Goal: Task Accomplishment & Management: Manage account settings

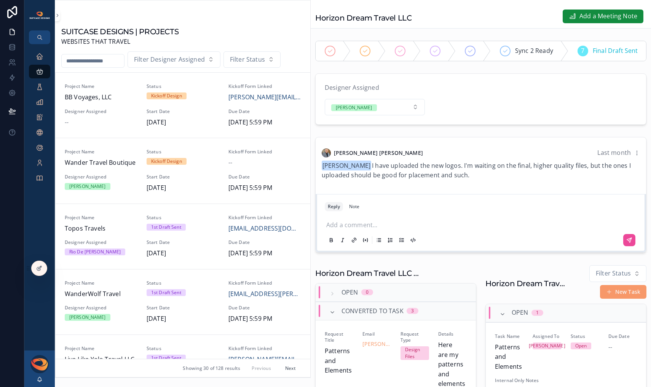
scroll to position [0, 218]
click at [42, 61] on div "Executive Dashboard" at bounding box center [40, 56] width 12 height 12
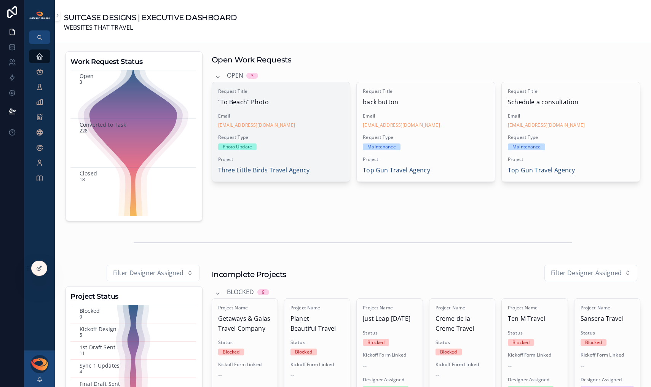
click at [298, 153] on div "Request Title "To Beach" Photo Email threelittlebirdstravelagency@gmail.com Req…" at bounding box center [281, 131] width 138 height 99
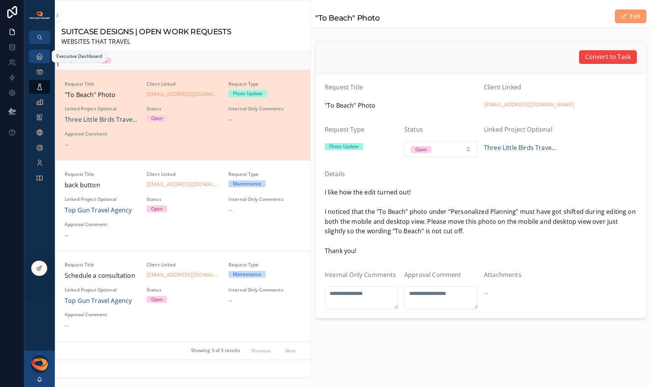
click at [39, 59] on icon "scrollable content" at bounding box center [40, 57] width 8 height 8
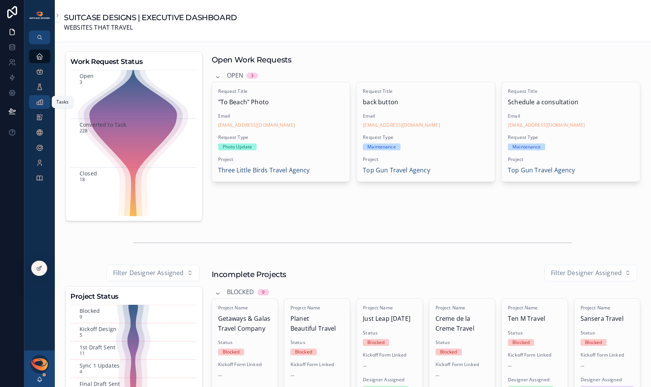
click at [41, 104] on icon "scrollable content" at bounding box center [40, 102] width 8 height 8
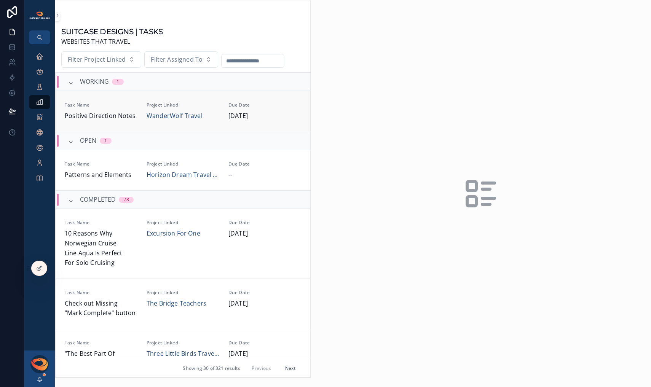
click at [126, 106] on span "Task Name" at bounding box center [101, 105] width 73 height 6
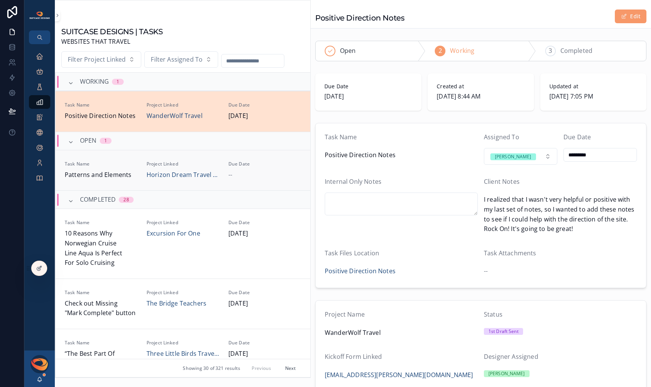
click at [120, 162] on span "Task Name" at bounding box center [101, 164] width 73 height 6
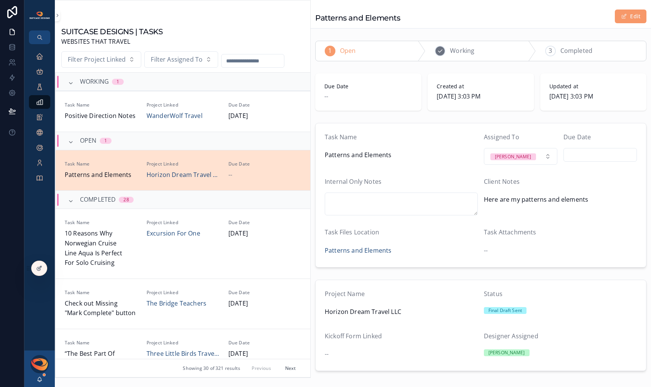
click at [474, 48] on div "2 Working" at bounding box center [481, 51] width 110 height 20
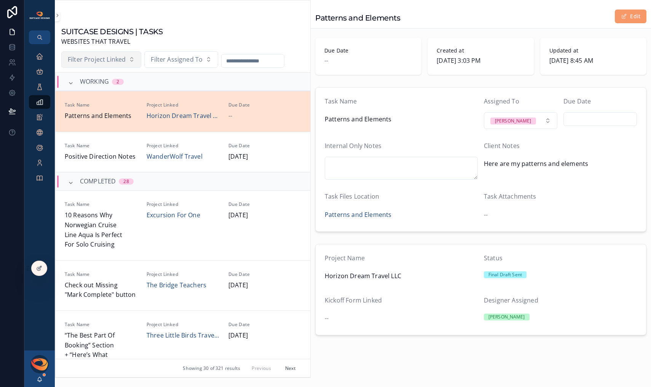
click at [124, 61] on span "Filter Project Linked" at bounding box center [97, 60] width 58 height 10
click at [181, 59] on span "Filter Assigned To" at bounding box center [177, 60] width 52 height 10
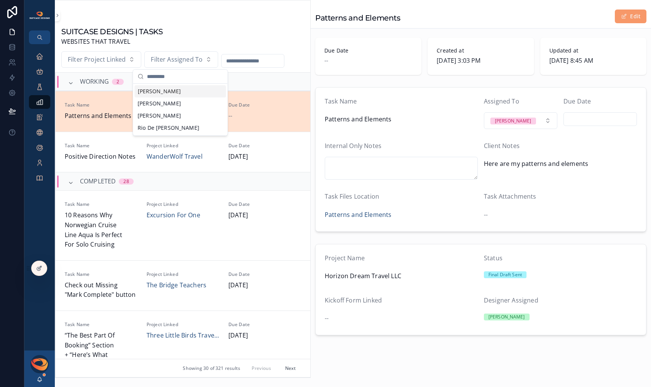
click at [177, 94] on div "[PERSON_NAME]" at bounding box center [180, 91] width 91 height 12
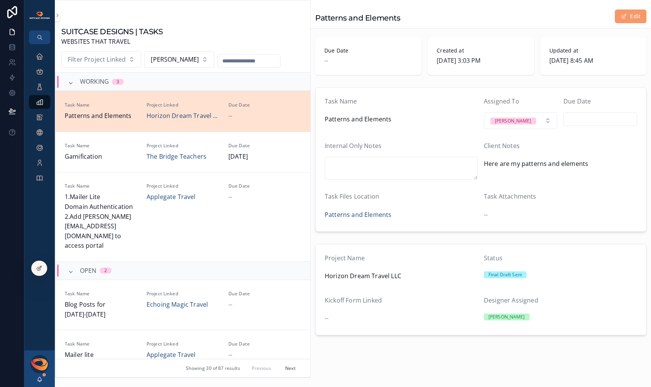
scroll to position [187, 0]
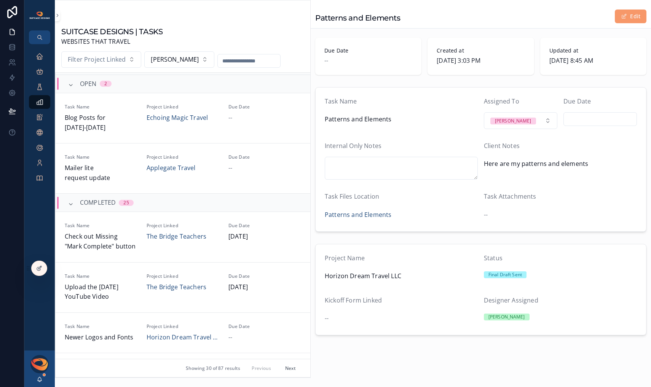
click at [280, 369] on button "Next" at bounding box center [290, 369] width 21 height 12
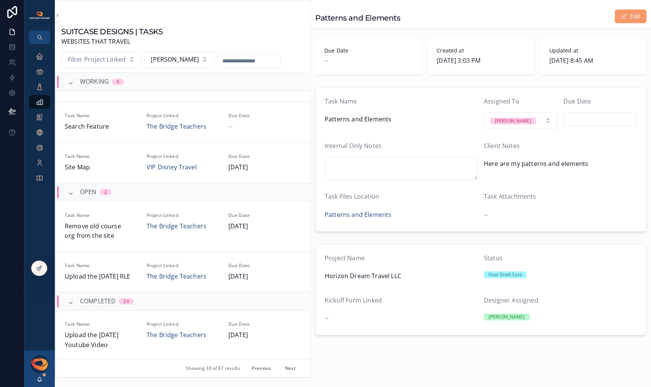
scroll to position [75, 0]
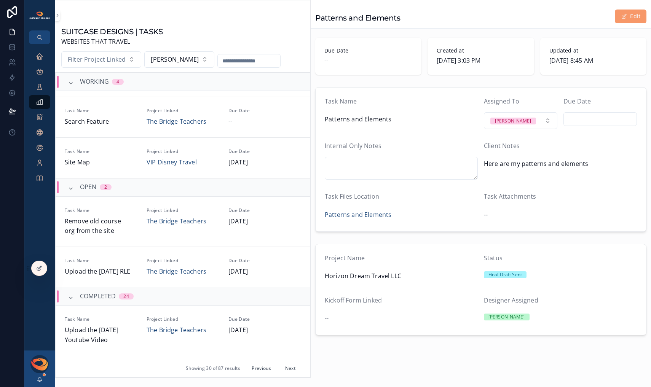
click at [257, 368] on button "Previous" at bounding box center [261, 369] width 30 height 12
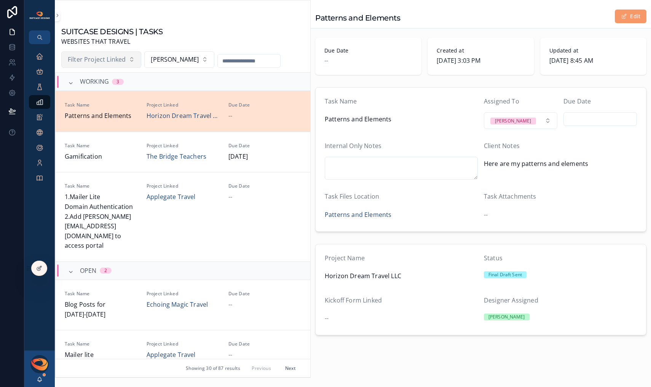
click at [128, 61] on button "Filter Project Linked" at bounding box center [101, 59] width 80 height 17
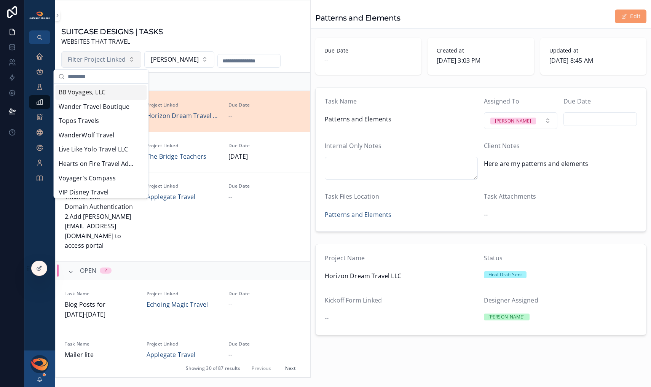
click at [103, 60] on span "Filter Project Linked" at bounding box center [97, 60] width 58 height 10
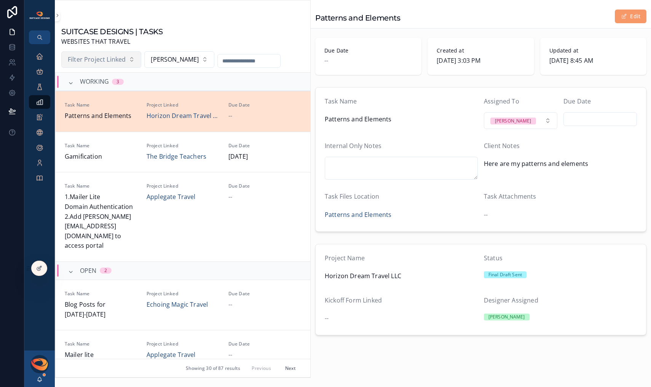
click at [103, 60] on span "Filter Project Linked" at bounding box center [97, 60] width 58 height 10
type input "******"
click at [102, 91] on span "The Bridge Teachers" at bounding box center [89, 93] width 60 height 10
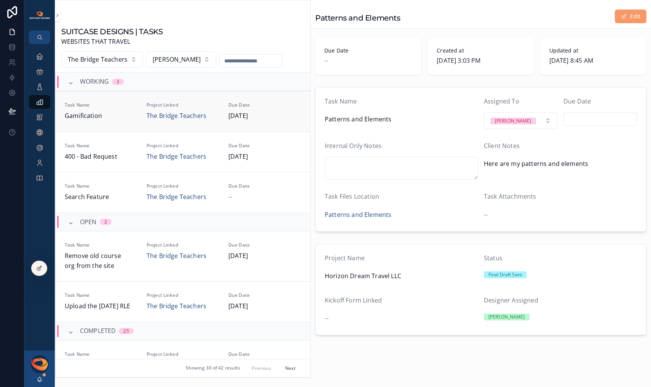
click at [211, 115] on div "The Bridge Teachers" at bounding box center [183, 116] width 73 height 10
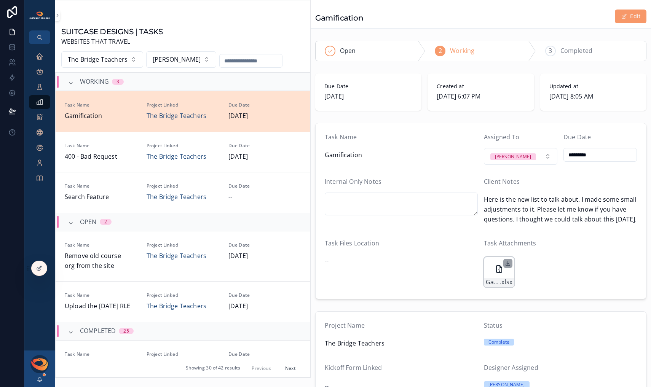
click at [507, 267] on icon "scrollable content" at bounding box center [508, 264] width 6 height 6
click at [564, 14] on div "Gamification Edit" at bounding box center [480, 16] width 331 height 14
